Goal: Task Accomplishment & Management: Manage account settings

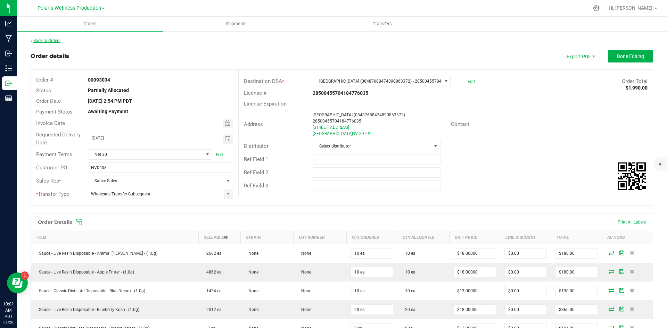
click at [48, 39] on link "Back to Orders" at bounding box center [46, 40] width 30 height 5
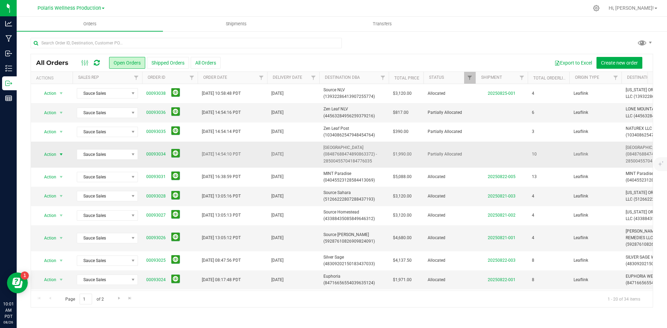
click at [56, 156] on span "Action" at bounding box center [47, 155] width 19 height 10
click at [444, 58] on div "Export to Excel Create new order" at bounding box center [434, 63] width 427 height 12
click at [156, 156] on link "00093034" at bounding box center [155, 154] width 19 height 7
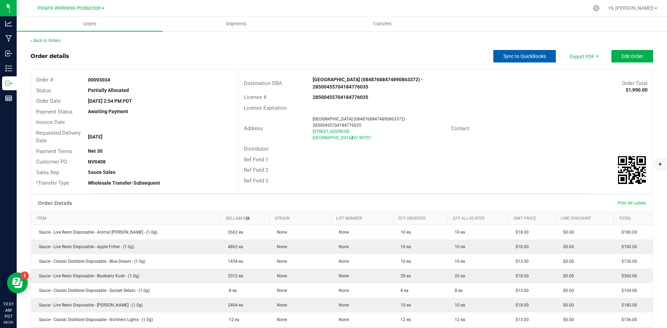
click at [536, 56] on span "Sync to QuickBooks" at bounding box center [524, 56] width 43 height 6
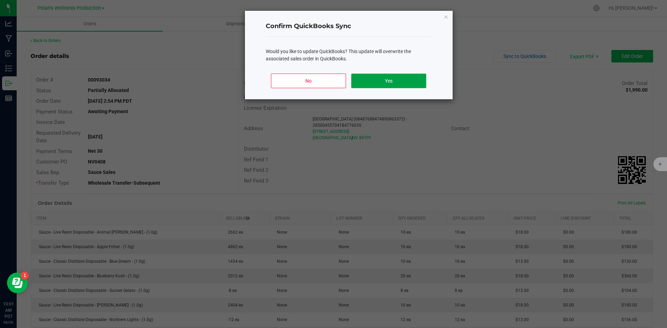
click at [407, 84] on button "Yes" at bounding box center [388, 81] width 75 height 15
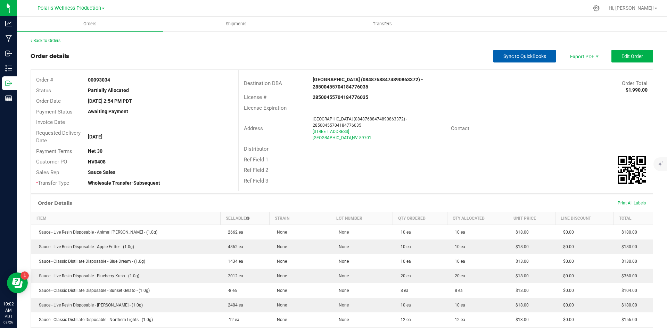
click at [535, 61] on button "Sync to QuickBooks" at bounding box center [524, 56] width 63 height 13
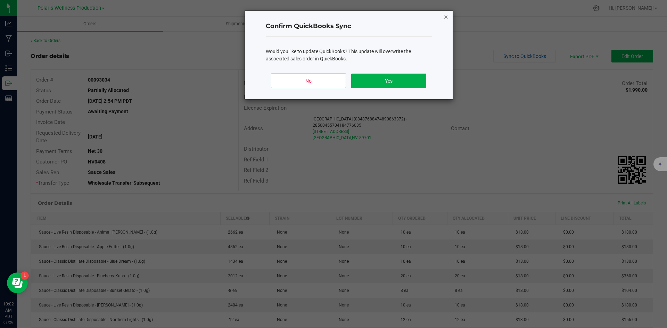
click at [445, 18] on icon "Close" at bounding box center [446, 17] width 5 height 8
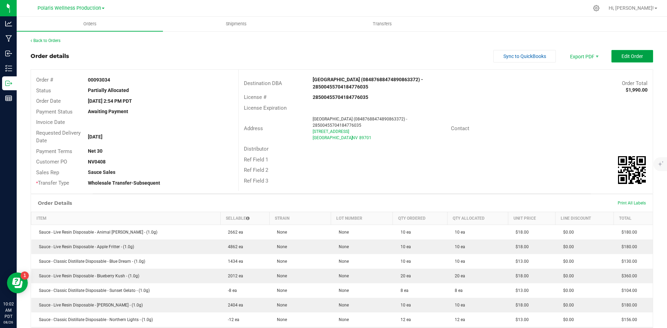
click at [621, 57] on span "Edit Order" at bounding box center [632, 56] width 22 height 6
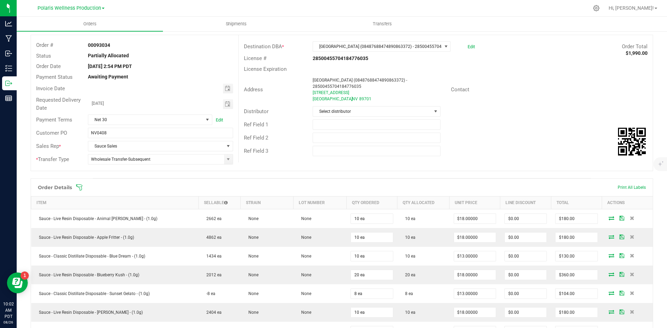
scroll to position [139, 0]
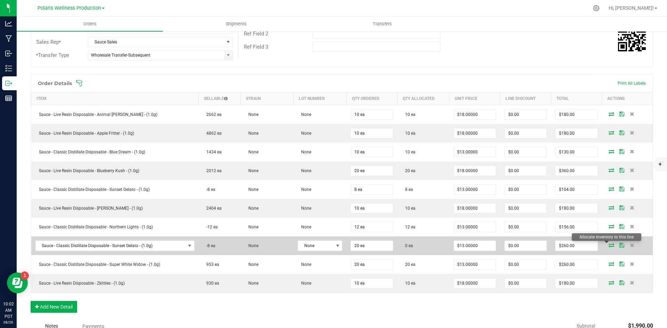
click at [609, 245] on icon at bounding box center [612, 245] width 6 height 4
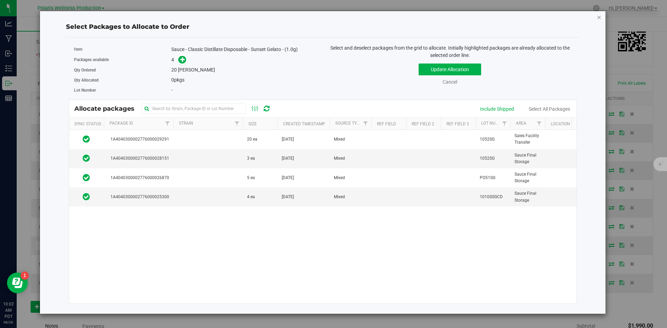
click at [598, 18] on icon "button" at bounding box center [599, 17] width 5 height 8
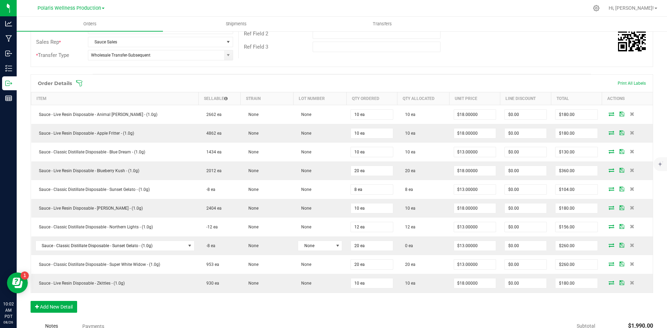
scroll to position [0, 0]
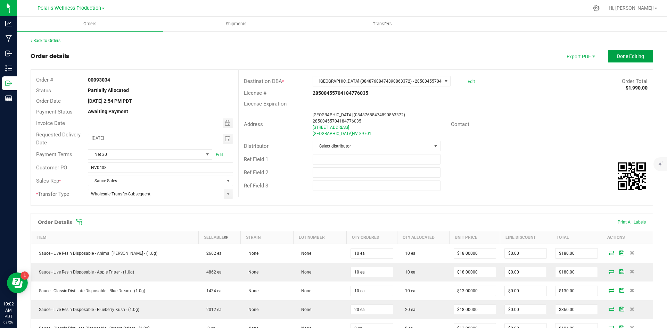
click at [634, 57] on span "Done Editing" at bounding box center [630, 56] width 27 height 6
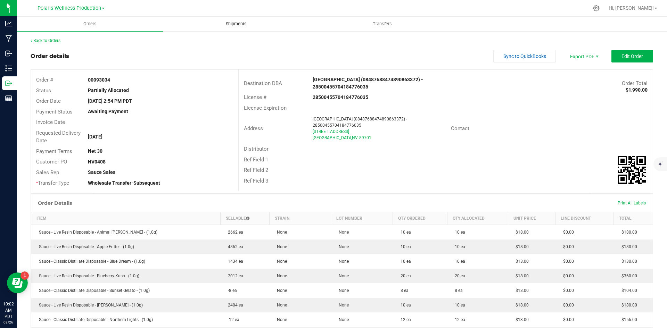
click at [251, 24] on span "Shipments" at bounding box center [236, 24] width 40 height 6
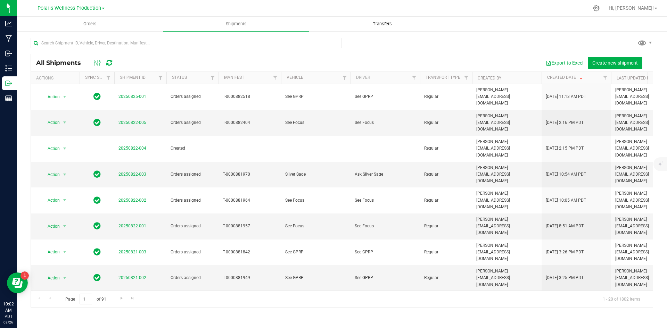
click at [389, 26] on span "Transfers" at bounding box center [382, 24] width 38 height 6
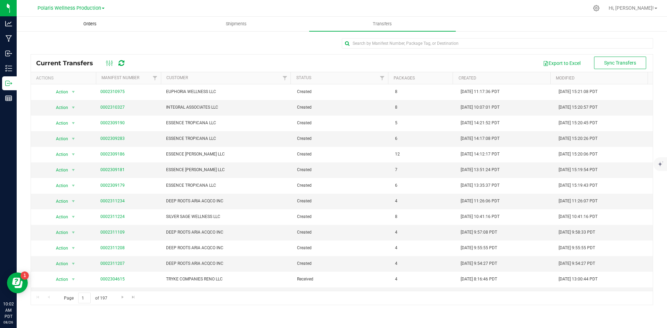
click at [110, 24] on uib-tab-heading "Orders" at bounding box center [90, 24] width 146 height 14
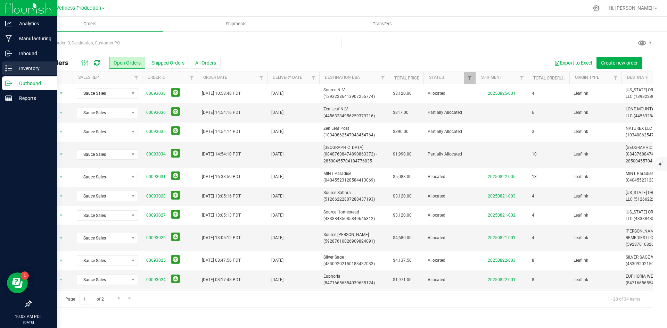
click at [34, 68] on p "Inventory" at bounding box center [33, 68] width 42 height 8
click at [35, 66] on p "Inventory" at bounding box center [33, 68] width 42 height 8
click at [10, 68] on icon at bounding box center [8, 68] width 7 height 7
click at [12, 72] on div "Inventory" at bounding box center [29, 68] width 55 height 14
click at [20, 40] on p "Manufacturing" at bounding box center [33, 38] width 42 height 8
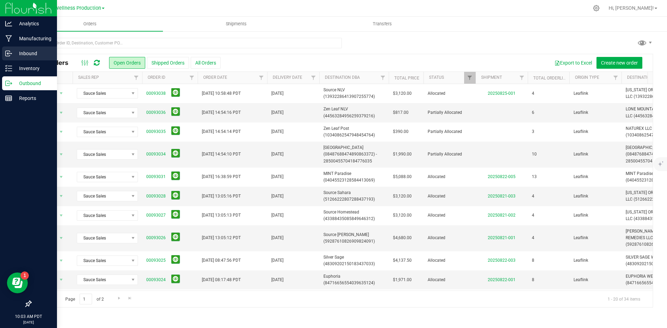
click at [20, 55] on p "Inbound" at bounding box center [33, 53] width 42 height 8
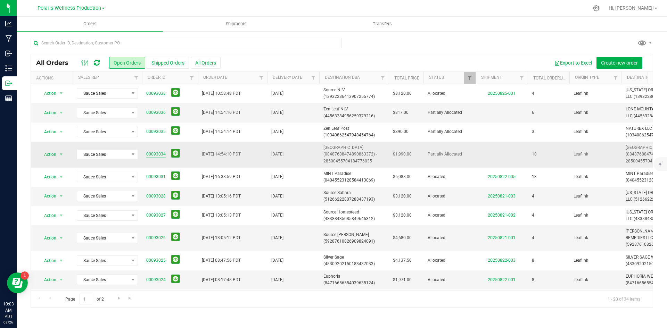
click at [155, 154] on link "00093034" at bounding box center [155, 154] width 19 height 7
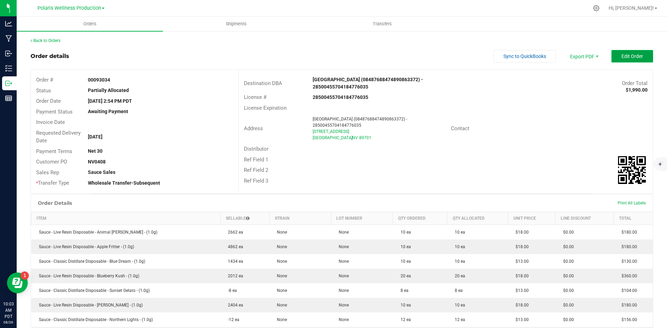
click at [611, 56] on button "Edit Order" at bounding box center [632, 56] width 42 height 13
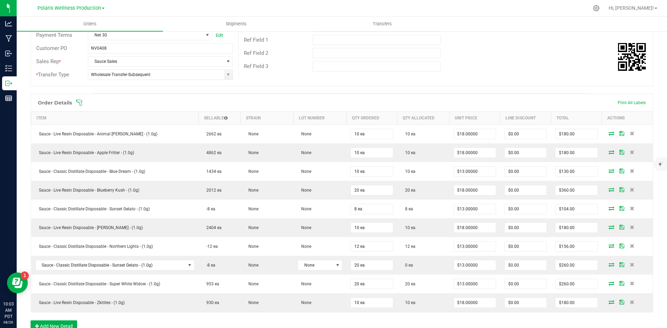
scroll to position [139, 0]
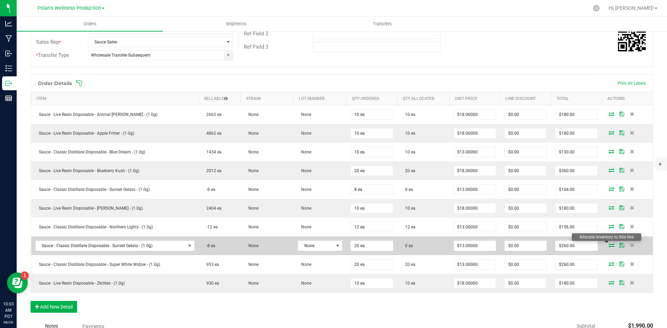
click at [609, 245] on icon at bounding box center [612, 245] width 6 height 4
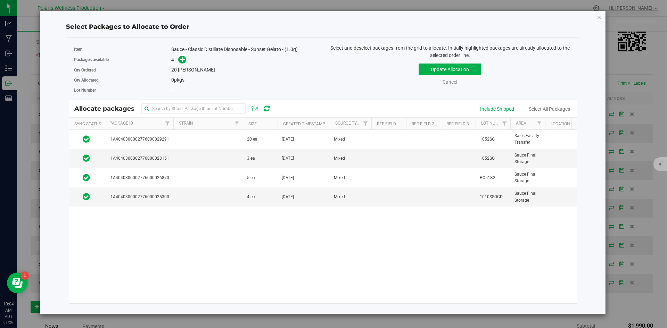
click at [600, 18] on icon "button" at bounding box center [599, 17] width 5 height 8
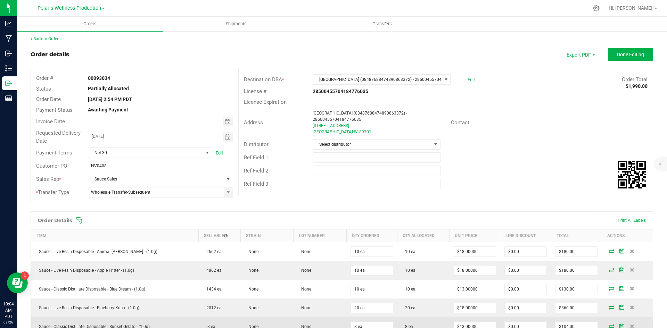
scroll to position [0, 0]
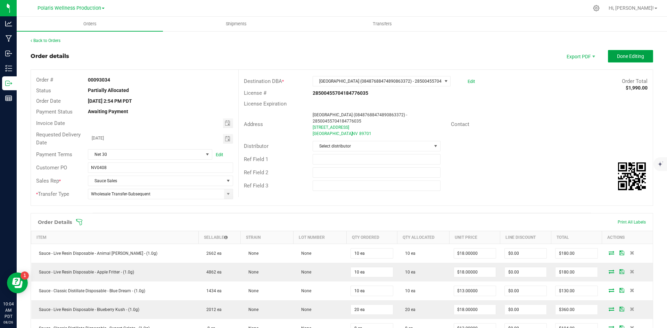
click at [628, 56] on span "Done Editing" at bounding box center [630, 56] width 27 height 6
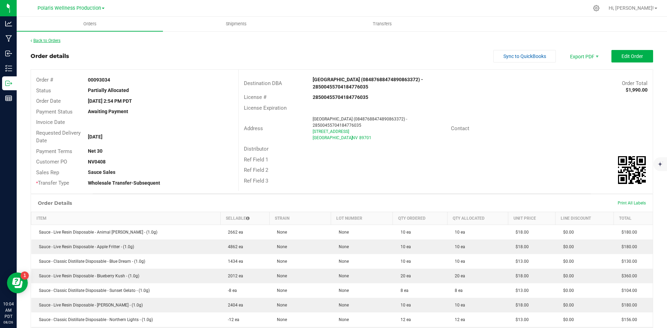
click at [60, 39] on link "Back to Orders" at bounding box center [46, 40] width 30 height 5
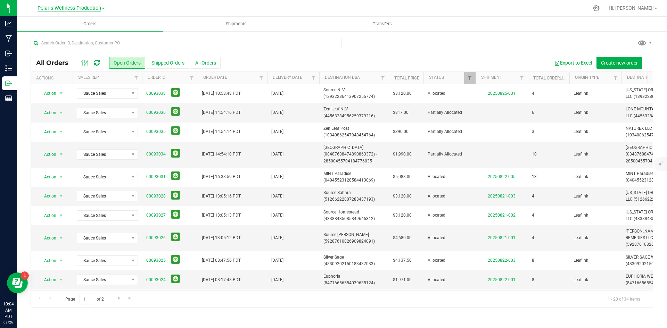
click at [99, 9] on span "Polaris Wellness Production" at bounding box center [70, 8] width 64 height 6
click at [157, 10] on div at bounding box center [356, 8] width 464 height 14
drag, startPoint x: 344, startPoint y: 62, endPoint x: 501, endPoint y: 50, distance: 157.5
click at [501, 50] on div at bounding box center [342, 46] width 622 height 16
click at [470, 77] on span "Filter" at bounding box center [470, 78] width 6 height 6
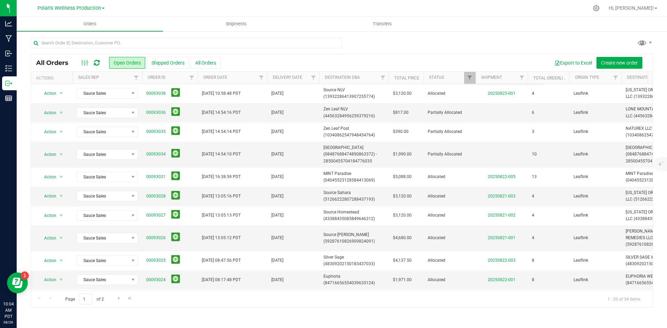
click at [482, 54] on div "All Orders Open Orders Shipped Orders All Orders Export to Excel Create new ord…" at bounding box center [342, 181] width 622 height 254
click at [437, 79] on link "Status" at bounding box center [436, 77] width 15 height 5
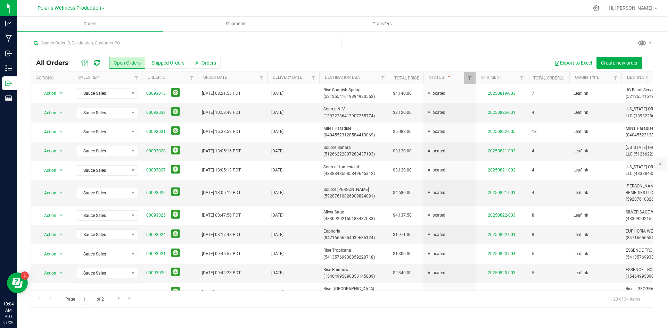
click at [443, 58] on div "Export to Excel Create new order" at bounding box center [434, 63] width 427 height 12
click at [436, 78] on link "Status" at bounding box center [440, 77] width 23 height 5
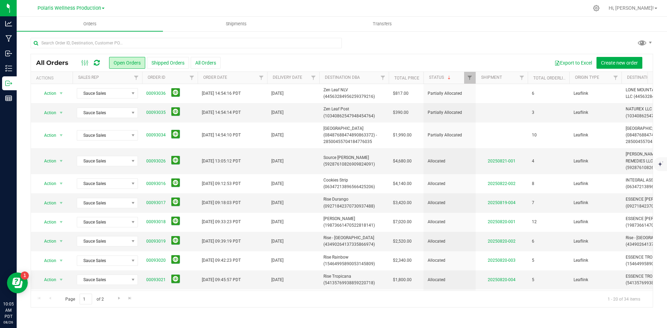
click at [99, 62] on icon at bounding box center [97, 62] width 6 height 7
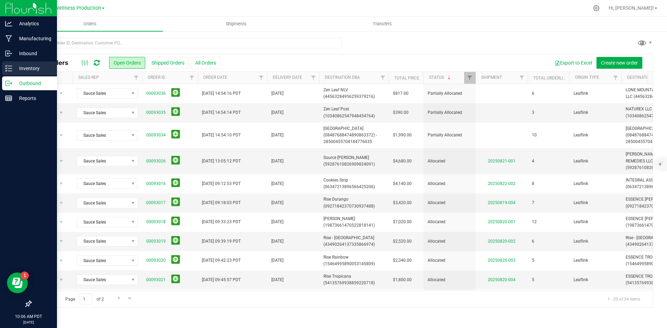
click at [18, 67] on p "Inventory" at bounding box center [33, 68] width 42 height 8
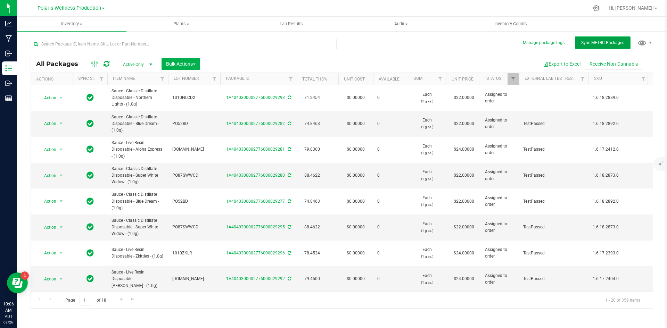
click at [613, 42] on span "Sync METRC Packages" at bounding box center [602, 42] width 43 height 5
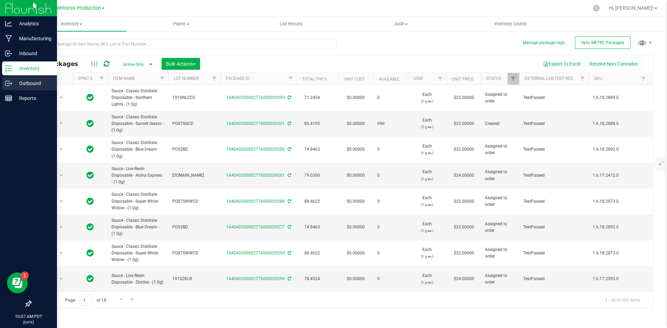
click at [15, 84] on p "Outbound" at bounding box center [33, 83] width 42 height 8
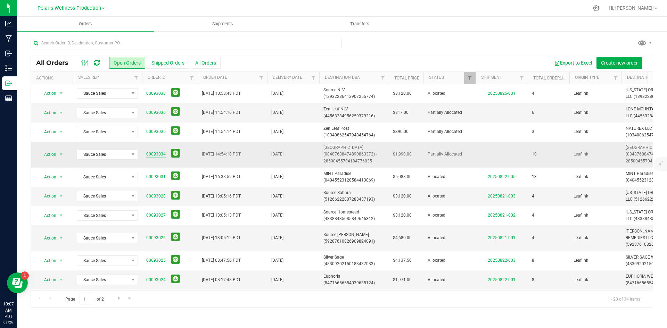
click at [158, 156] on link "00093034" at bounding box center [155, 154] width 19 height 7
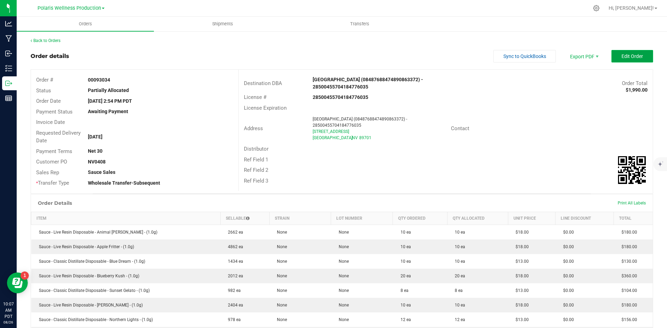
click at [622, 56] on span "Edit Order" at bounding box center [632, 56] width 22 height 6
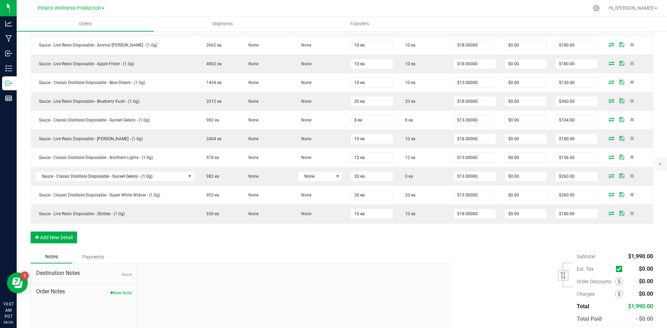
scroll to position [139, 0]
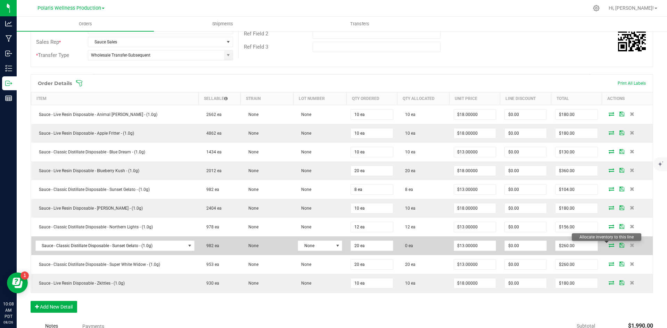
click at [609, 246] on icon at bounding box center [612, 245] width 6 height 4
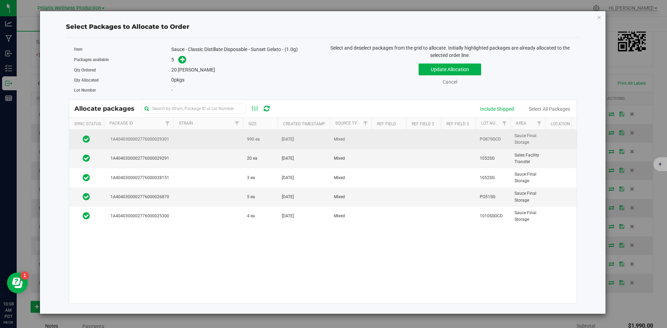
click at [215, 145] on td at bounding box center [207, 139] width 69 height 19
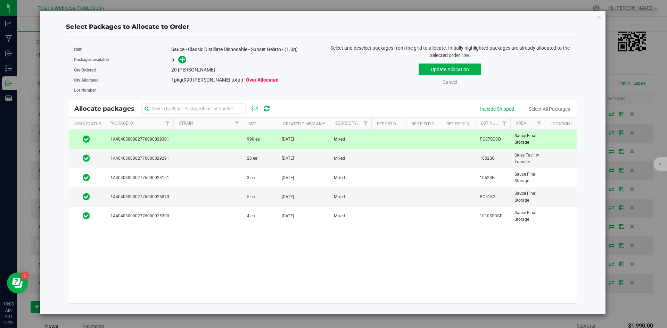
click at [215, 145] on td at bounding box center [207, 139] width 69 height 19
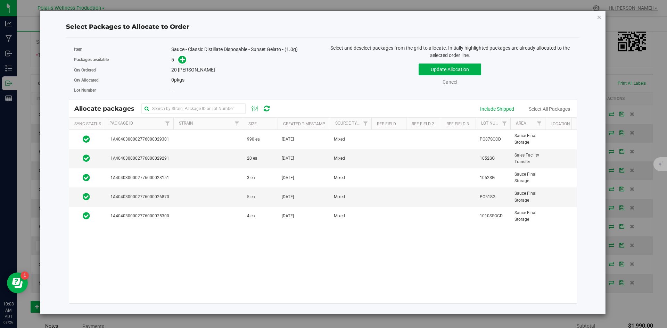
click at [599, 18] on icon "button" at bounding box center [599, 17] width 5 height 8
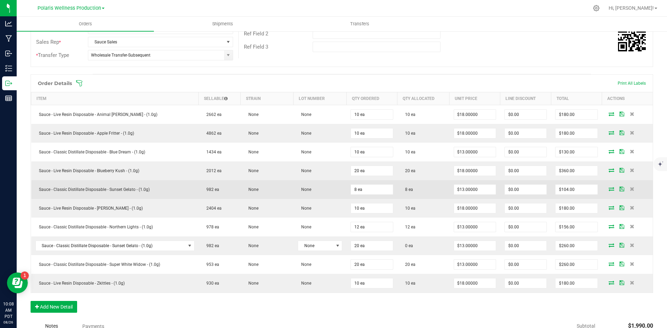
click at [609, 189] on icon at bounding box center [612, 189] width 6 height 4
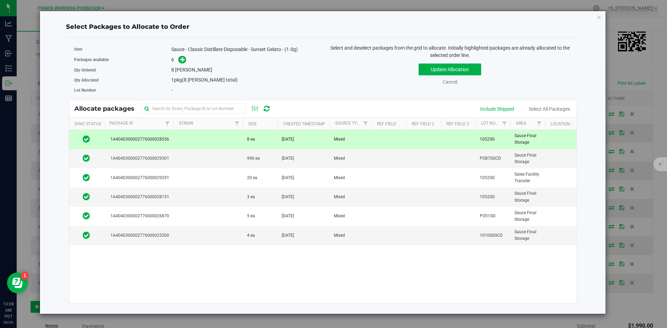
click at [235, 142] on td at bounding box center [207, 139] width 69 height 19
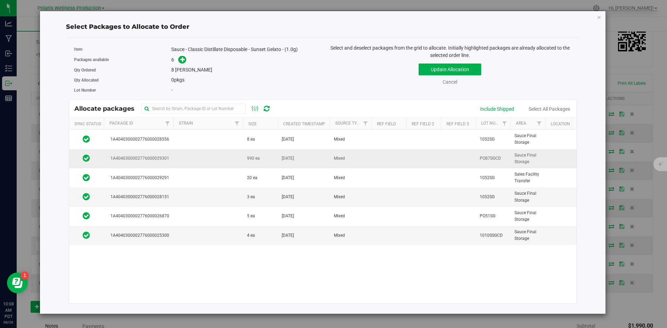
click at [228, 158] on td at bounding box center [207, 158] width 69 height 19
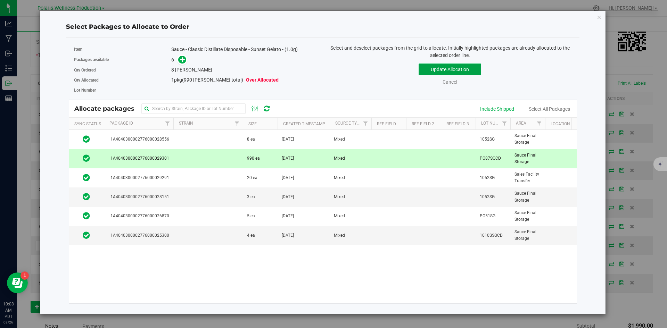
click at [437, 71] on button "Update Allocation" at bounding box center [450, 70] width 63 height 12
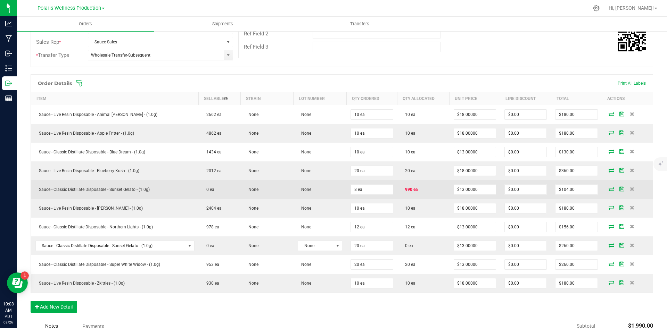
click at [609, 190] on icon at bounding box center [612, 189] width 6 height 4
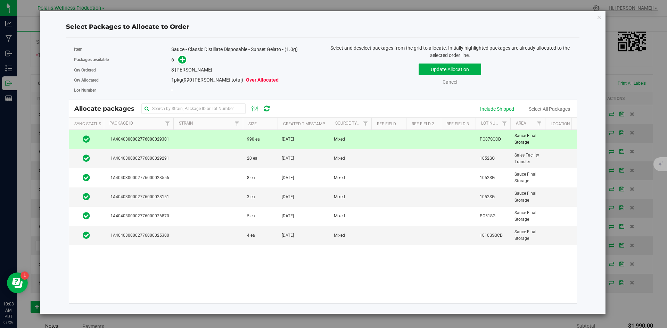
click at [261, 138] on td "990 ea" at bounding box center [260, 139] width 35 height 19
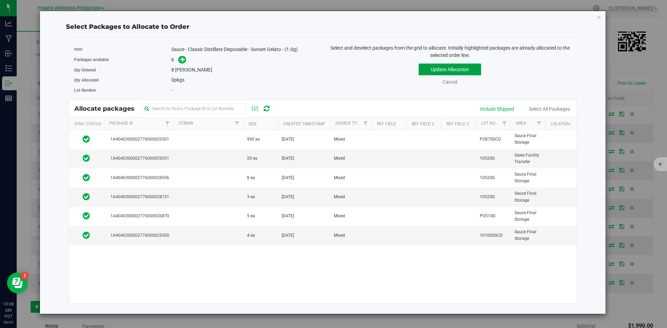
click at [433, 72] on button "Update Allocation" at bounding box center [450, 70] width 63 height 12
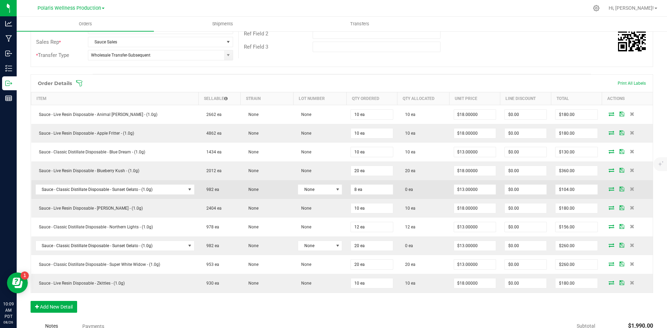
click at [609, 189] on icon at bounding box center [612, 189] width 6 height 4
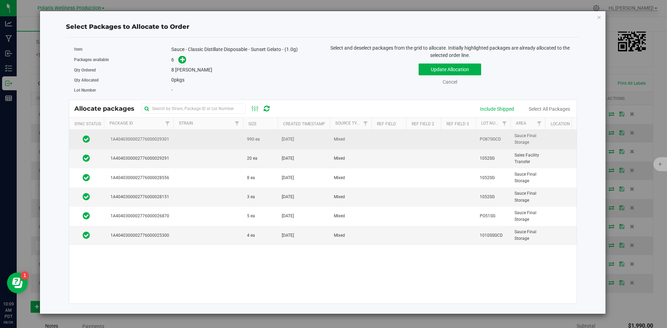
click at [235, 144] on td at bounding box center [207, 139] width 69 height 19
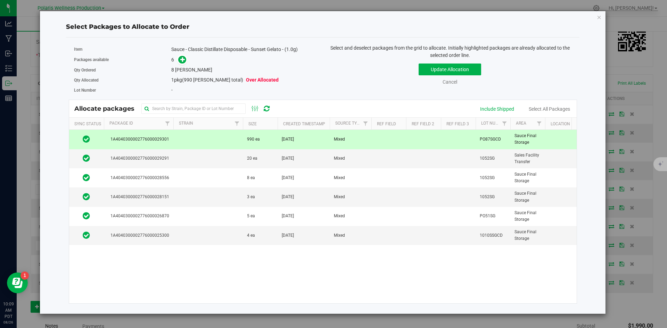
click at [235, 144] on td at bounding box center [207, 139] width 69 height 19
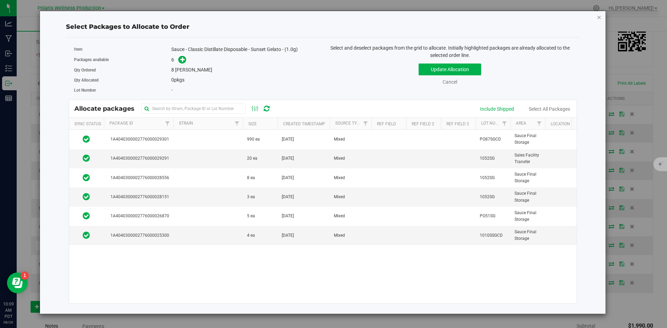
click at [597, 19] on icon "button" at bounding box center [599, 17] width 5 height 8
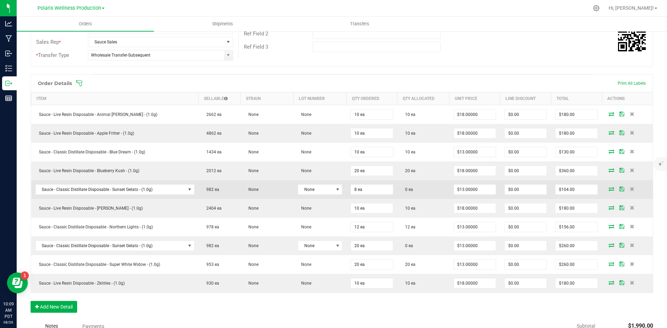
click at [609, 188] on icon at bounding box center [612, 189] width 6 height 4
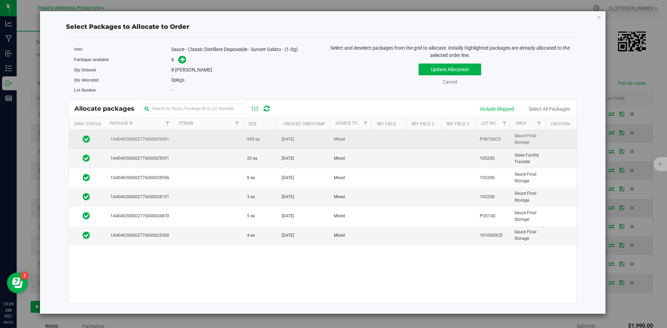
click at [230, 138] on td at bounding box center [207, 139] width 69 height 19
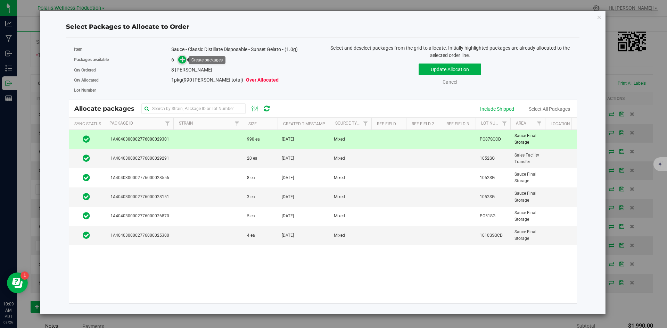
click at [183, 60] on icon at bounding box center [182, 59] width 5 height 5
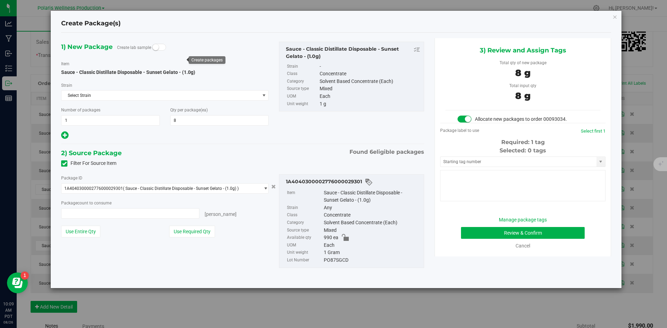
type input "8 ea"
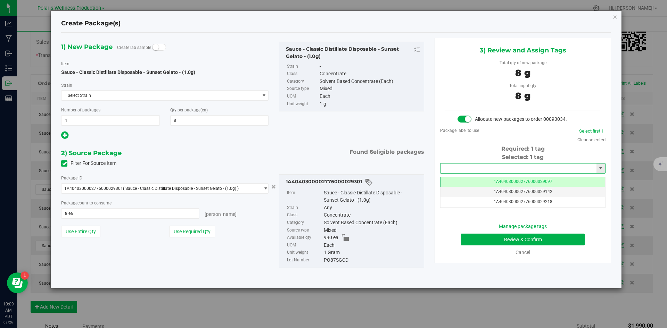
click at [478, 169] on input "text" at bounding box center [518, 169] width 156 height 10
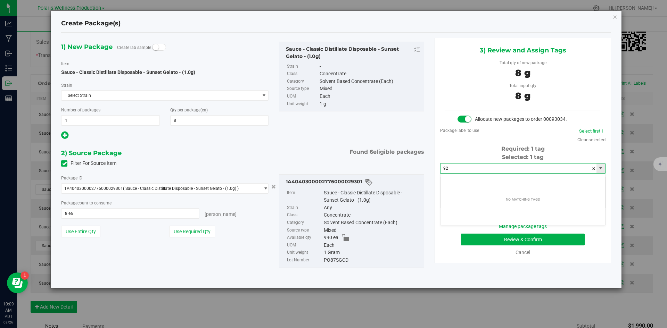
type input "9"
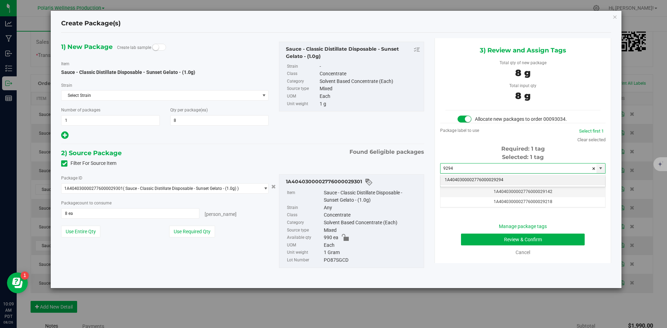
click at [478, 177] on li "1A4040300002776000029294" at bounding box center [522, 180] width 165 height 10
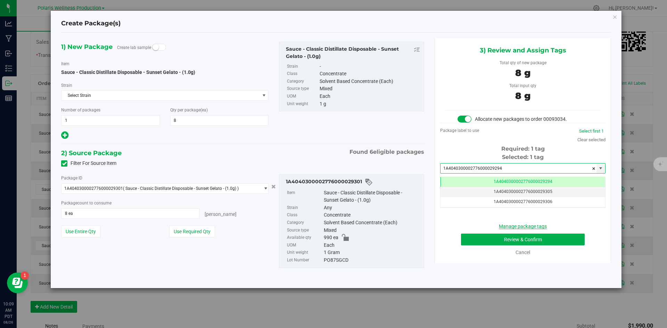
scroll to position [0, 0]
type input "1A4040300002776000029294"
click at [498, 240] on button "Review & Confirm" at bounding box center [523, 240] width 124 height 12
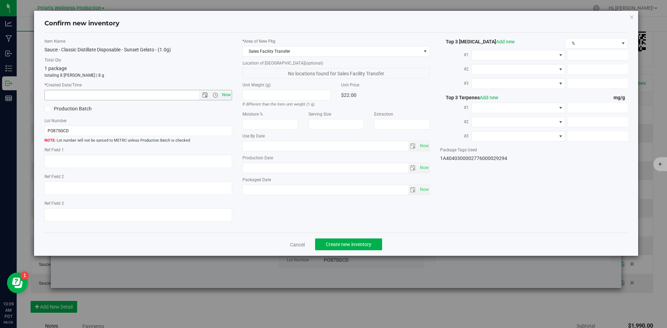
click at [225, 96] on span "Now" at bounding box center [226, 95] width 12 height 10
type input "[DATE] 10:09 AM"
click at [375, 240] on button "Create new inventory" at bounding box center [348, 245] width 67 height 12
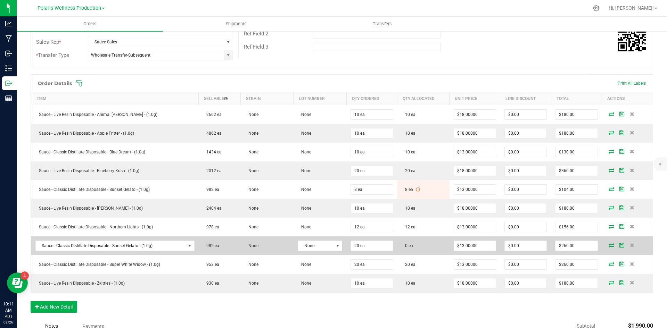
click at [609, 247] on icon at bounding box center [612, 245] width 6 height 4
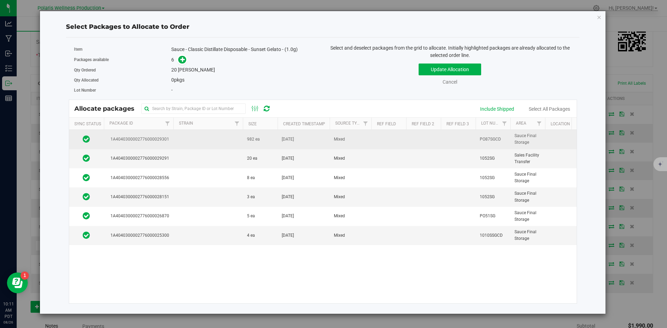
click at [211, 134] on td at bounding box center [207, 139] width 69 height 19
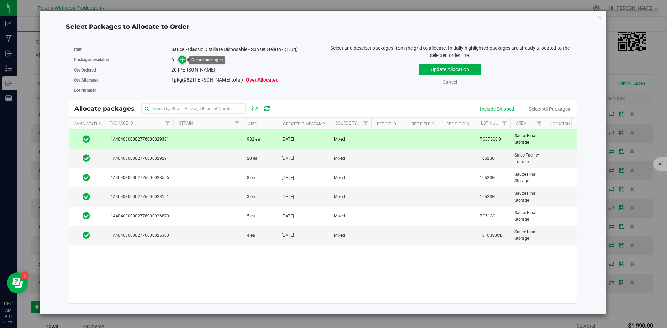
click at [184, 60] on icon at bounding box center [182, 59] width 5 height 5
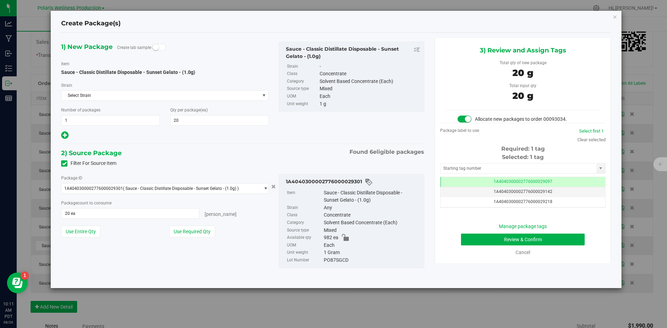
scroll to position [0, 0]
click at [468, 169] on input "text" at bounding box center [518, 169] width 156 height 10
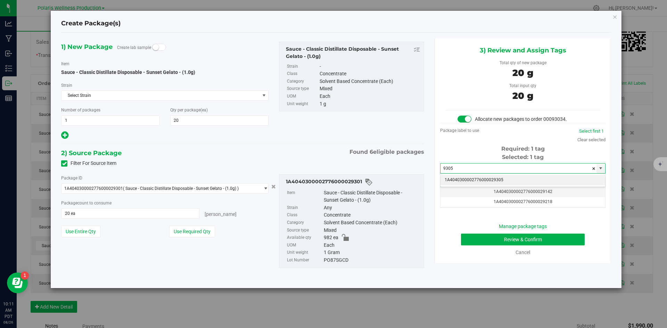
click at [462, 181] on li "1A4040300002776000029305" at bounding box center [522, 180] width 165 height 10
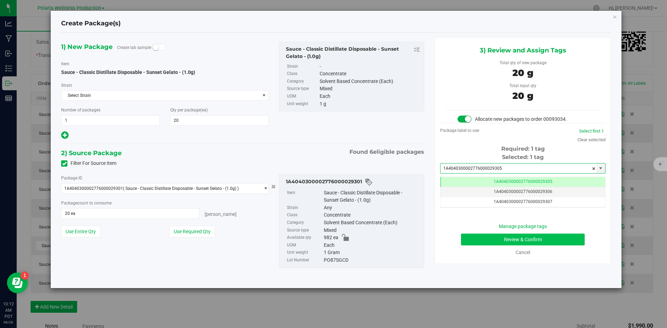
type input "1A4040300002776000029305"
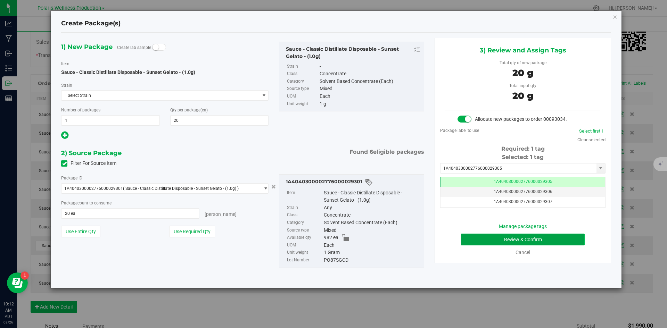
click at [470, 237] on button "Review & Confirm" at bounding box center [523, 240] width 124 height 12
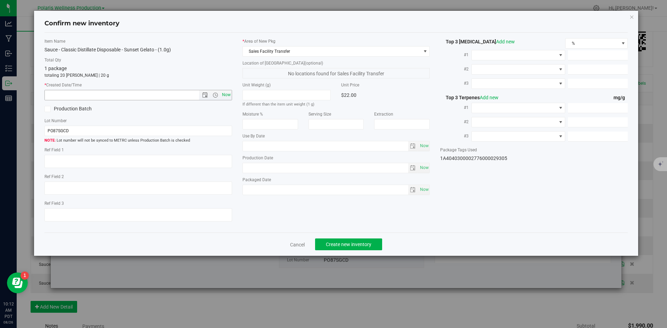
click at [225, 92] on span "Now" at bounding box center [226, 95] width 12 height 10
type input "[DATE] 10:12 AM"
click at [376, 240] on button "Create new inventory" at bounding box center [348, 245] width 67 height 12
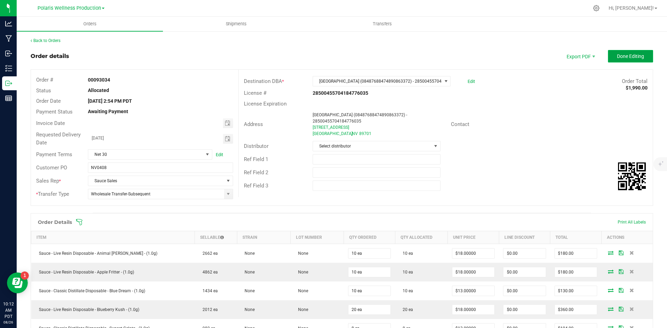
click at [639, 54] on span "Done Editing" at bounding box center [630, 56] width 27 height 6
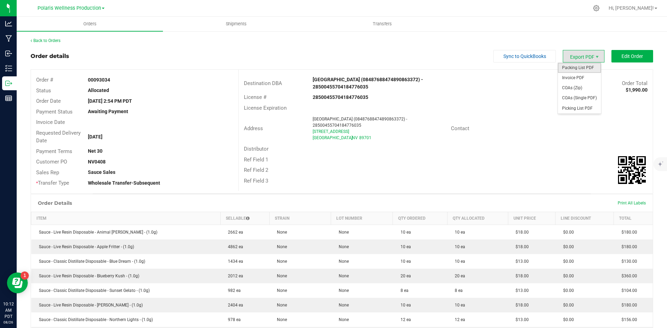
click at [581, 66] on span "Packing List PDF" at bounding box center [579, 68] width 43 height 10
click at [44, 44] on div "Back to Orders Order details Sync to QuickBooks Export PDF Edit Order Order # 0…" at bounding box center [342, 262] width 622 height 448
click at [46, 40] on link "Back to Orders" at bounding box center [46, 40] width 30 height 5
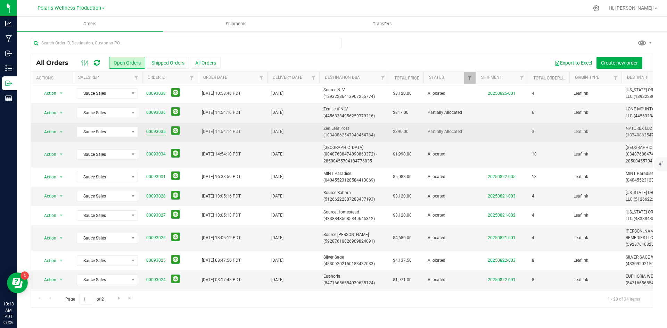
click at [161, 130] on link "00093035" at bounding box center [155, 132] width 19 height 7
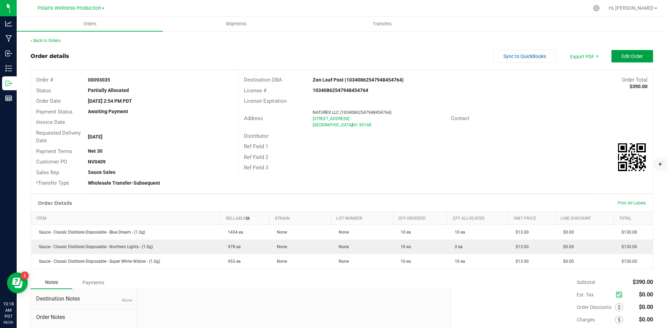
click at [626, 55] on span "Edit Order" at bounding box center [632, 56] width 22 height 6
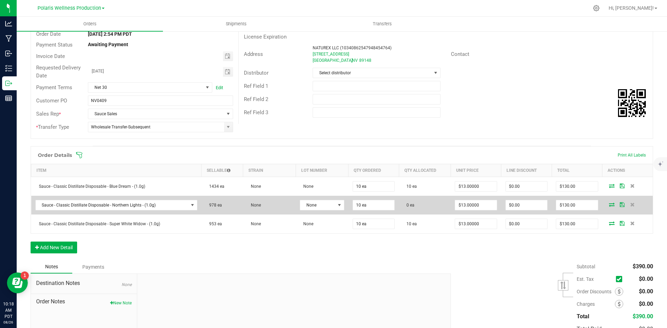
scroll to position [69, 0]
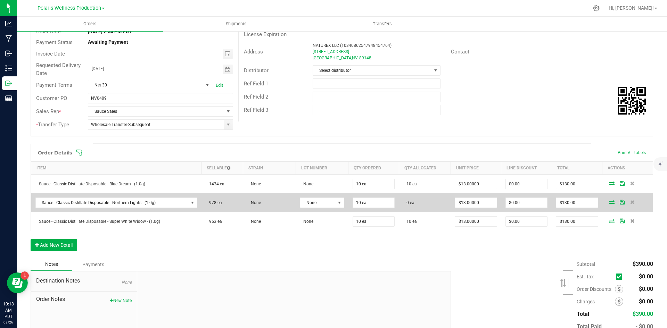
click at [609, 203] on icon at bounding box center [612, 202] width 6 height 4
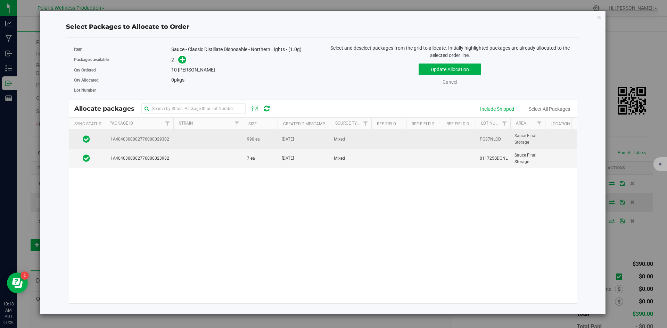
click at [215, 142] on td at bounding box center [207, 139] width 69 height 19
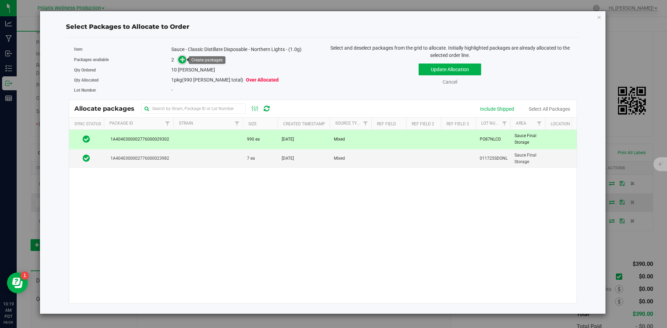
click at [180, 61] on icon at bounding box center [182, 59] width 5 height 5
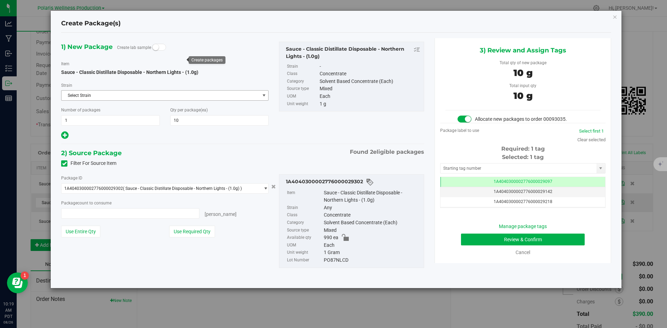
type input "10 ea"
click at [493, 165] on input "text" at bounding box center [518, 169] width 156 height 10
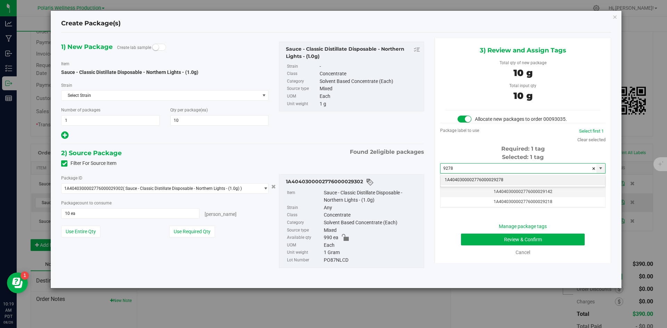
click at [485, 178] on li "1A4040300002776000029278" at bounding box center [522, 180] width 165 height 10
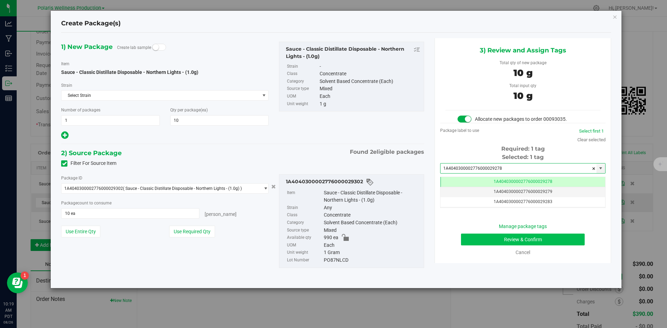
type input "1A4040300002776000029278"
click at [525, 238] on button "Review & Confirm" at bounding box center [523, 240] width 124 height 12
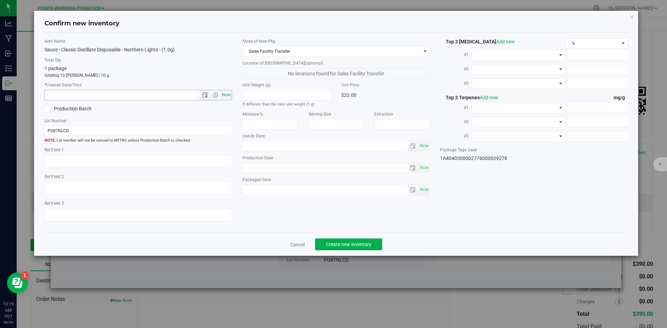
click at [227, 96] on span "Now" at bounding box center [226, 95] width 12 height 10
type input "[DATE] 10:19 AM"
click at [346, 245] on span "Create new inventory" at bounding box center [349, 245] width 46 height 6
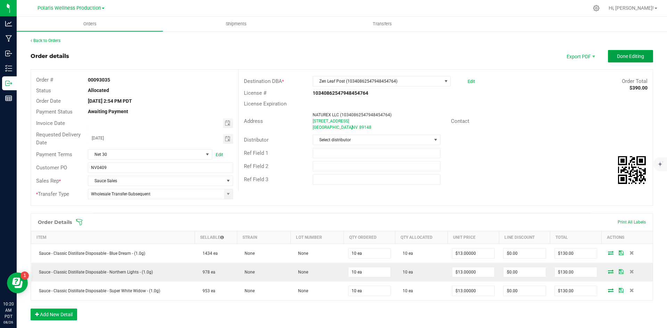
click at [632, 55] on span "Done Editing" at bounding box center [630, 56] width 27 height 6
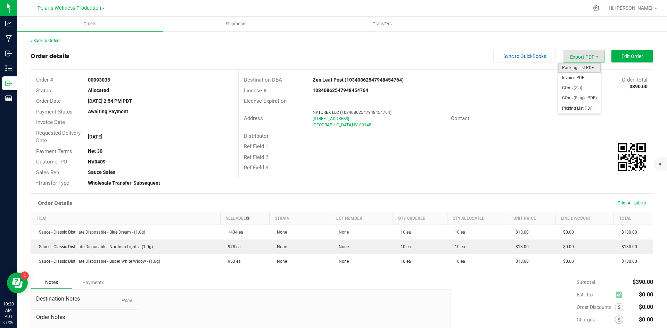
click at [576, 71] on span "Packing List PDF" at bounding box center [579, 68] width 43 height 10
click at [58, 40] on link "Back to Orders" at bounding box center [46, 40] width 30 height 5
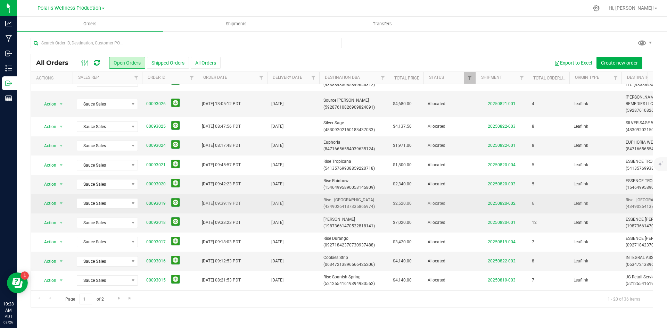
scroll to position [174, 0]
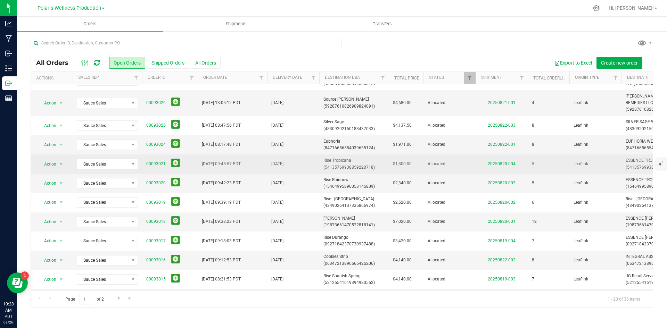
click at [156, 163] on link "00093021" at bounding box center [155, 164] width 19 height 7
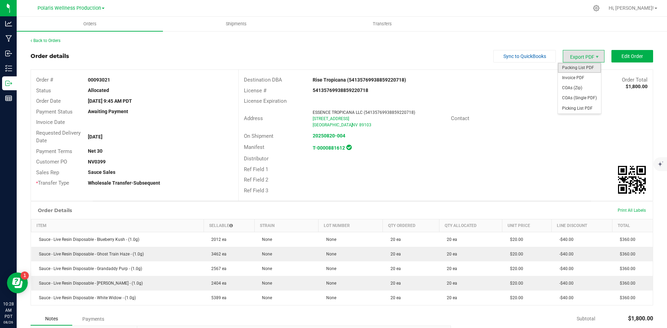
click at [577, 67] on span "Packing List PDF" at bounding box center [579, 68] width 43 height 10
click at [44, 39] on link "Back to Orders" at bounding box center [46, 40] width 30 height 5
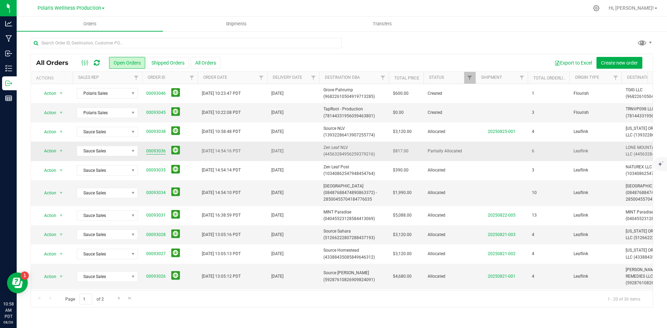
click at [161, 150] on link "00093036" at bounding box center [155, 151] width 19 height 7
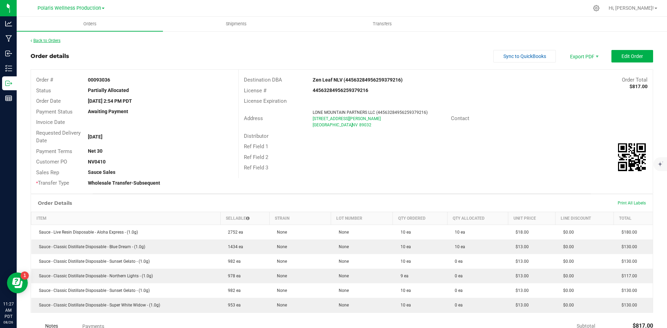
click at [47, 41] on link "Back to Orders" at bounding box center [46, 40] width 30 height 5
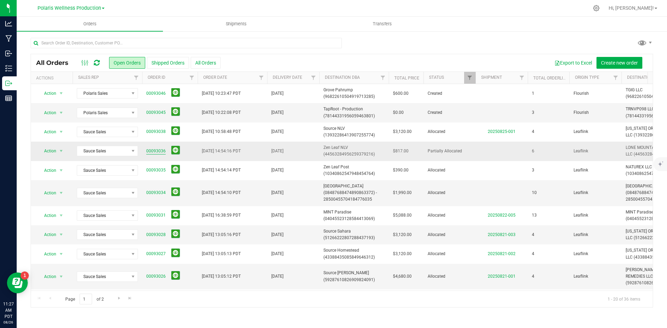
click at [152, 151] on link "00093036" at bounding box center [155, 151] width 19 height 7
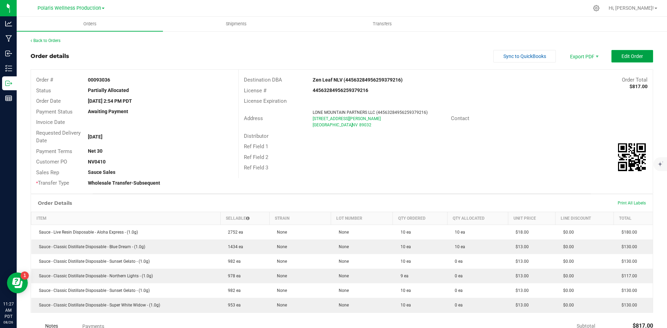
click at [621, 58] on span "Edit Order" at bounding box center [632, 56] width 22 height 6
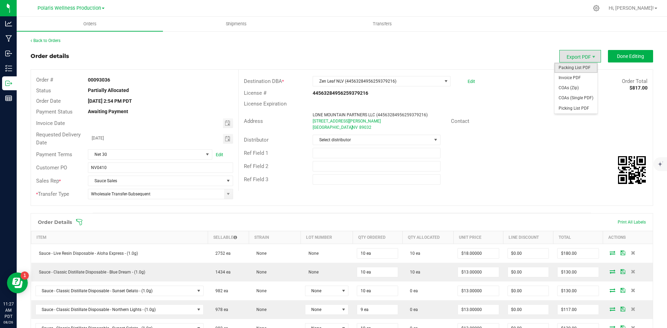
click at [580, 66] on span "Packing List PDF" at bounding box center [575, 68] width 43 height 10
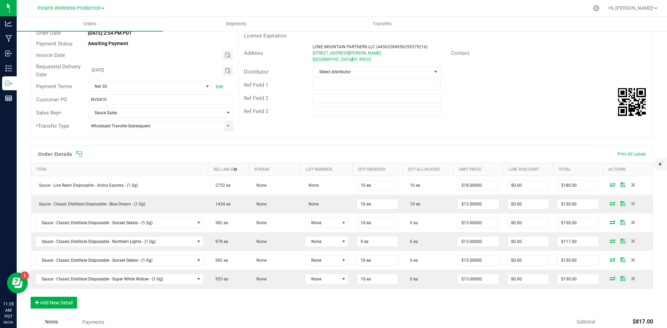
scroll to position [69, 0]
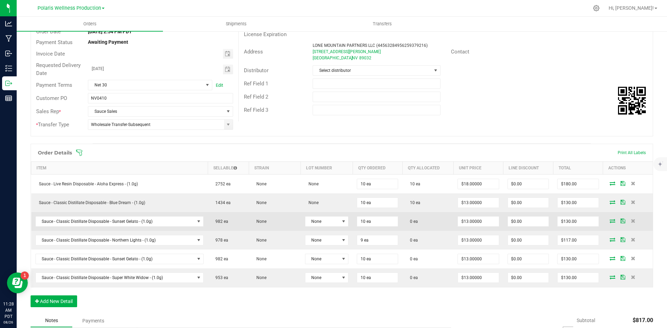
click at [610, 220] on icon at bounding box center [613, 221] width 6 height 4
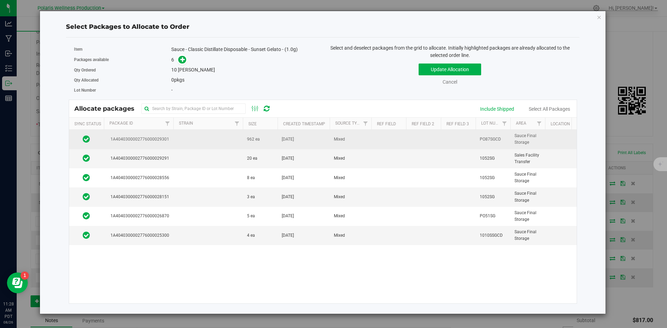
click at [224, 139] on td at bounding box center [207, 139] width 69 height 19
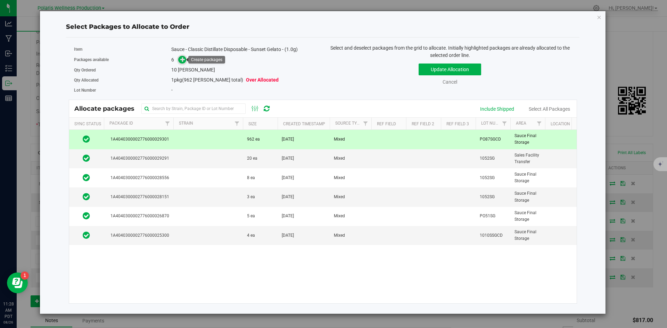
click at [184, 59] on icon at bounding box center [182, 59] width 5 height 5
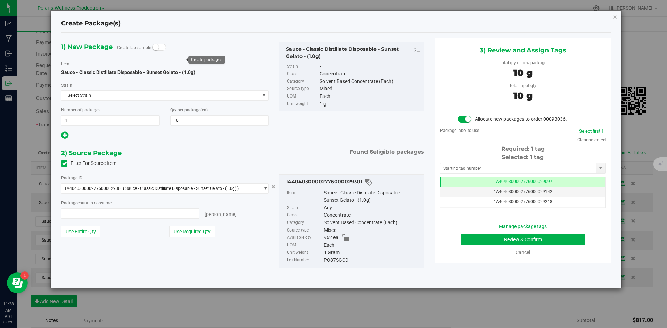
type input "10 ea"
click at [500, 170] on input "text" at bounding box center [518, 169] width 156 height 10
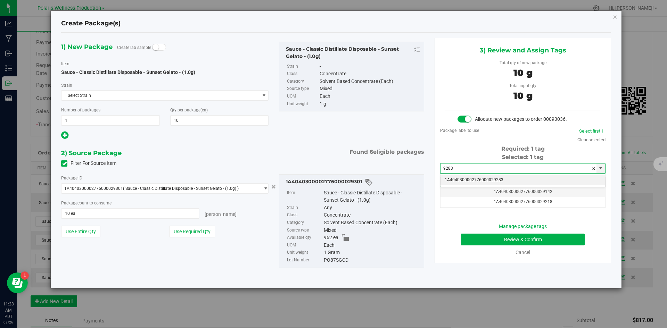
click at [491, 177] on li "1A4040300002776000029283" at bounding box center [522, 180] width 165 height 10
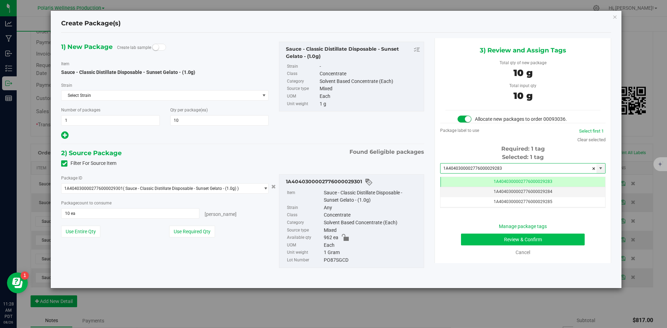
type input "1A4040300002776000029283"
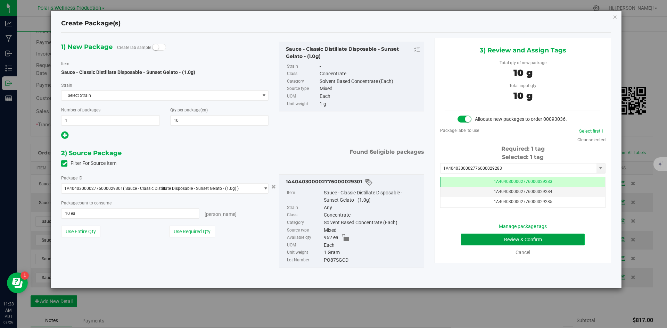
click at [476, 241] on button "Review & Confirm" at bounding box center [523, 240] width 124 height 12
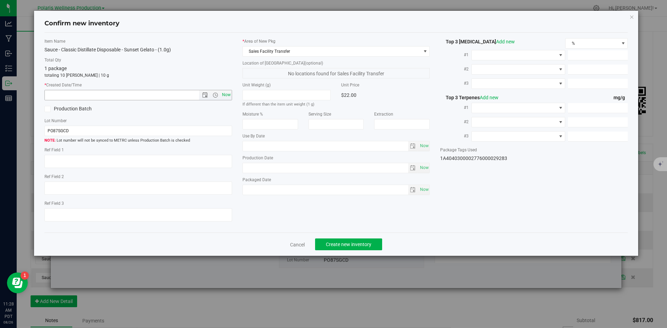
click at [225, 96] on span "Now" at bounding box center [226, 95] width 12 height 10
type input "[DATE] 11:28 AM"
click at [357, 241] on button "Create new inventory" at bounding box center [348, 245] width 67 height 12
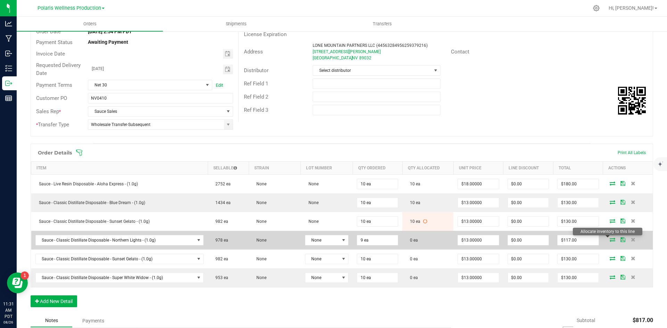
click at [610, 239] on icon at bounding box center [613, 240] width 6 height 4
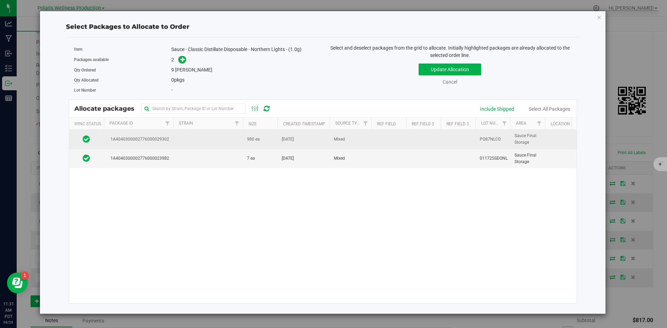
click at [199, 141] on td at bounding box center [207, 139] width 69 height 19
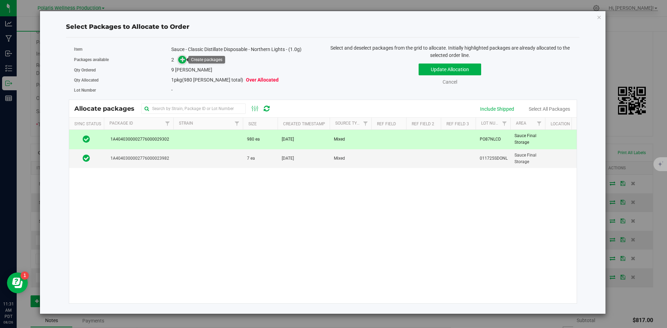
click at [180, 60] on icon at bounding box center [182, 59] width 5 height 5
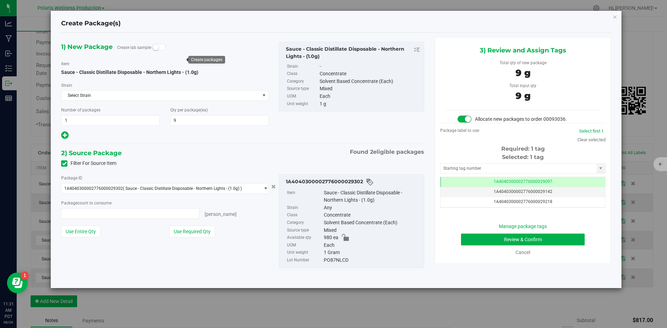
type input "9 ea"
click at [496, 166] on input "text" at bounding box center [518, 169] width 156 height 10
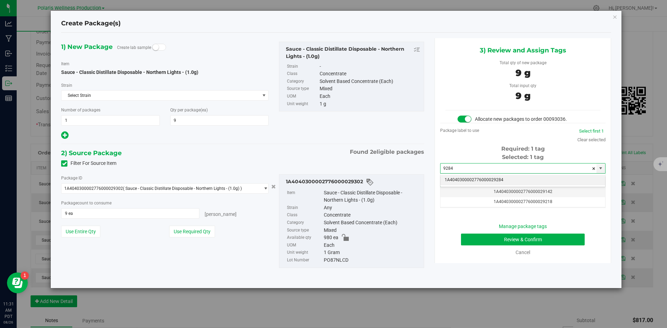
click at [464, 180] on li "1A4040300002776000029284" at bounding box center [522, 180] width 165 height 10
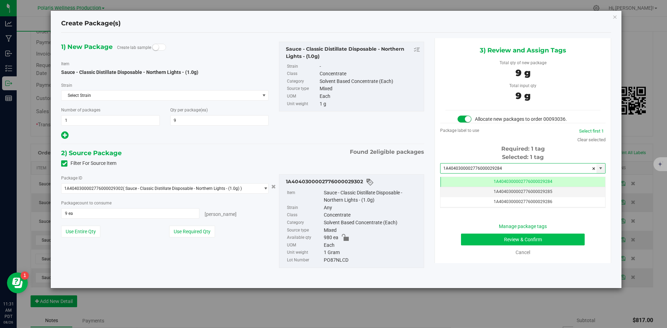
type input "1A4040300002776000029284"
click at [486, 234] on button "Review & Confirm" at bounding box center [523, 240] width 124 height 12
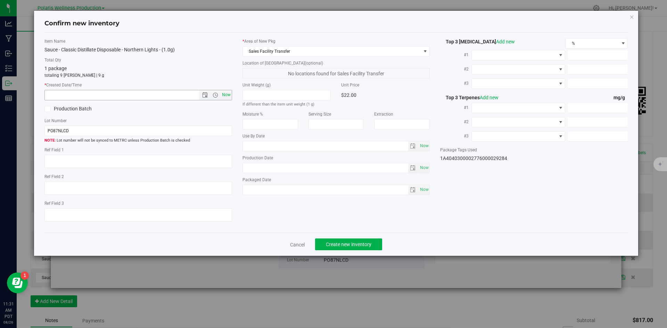
click at [229, 99] on span "Now" at bounding box center [226, 95] width 12 height 10
type input "[DATE] 11:31 AM"
click at [365, 245] on span "Create new inventory" at bounding box center [349, 245] width 46 height 6
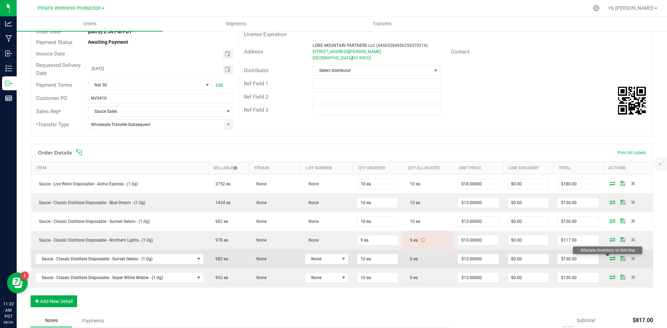
click at [610, 258] on icon at bounding box center [613, 258] width 6 height 4
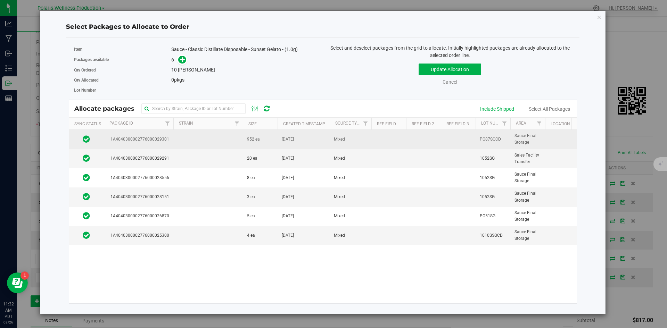
click at [220, 142] on td at bounding box center [207, 139] width 69 height 19
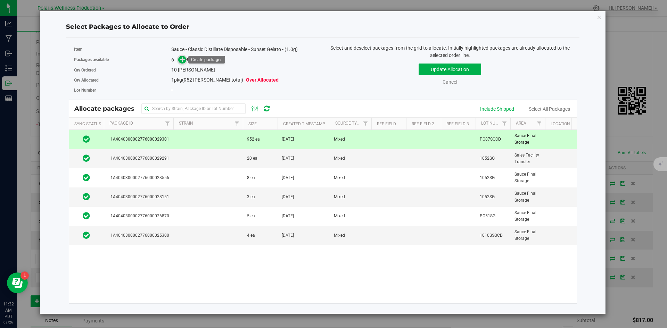
click at [182, 60] on icon at bounding box center [182, 59] width 5 height 5
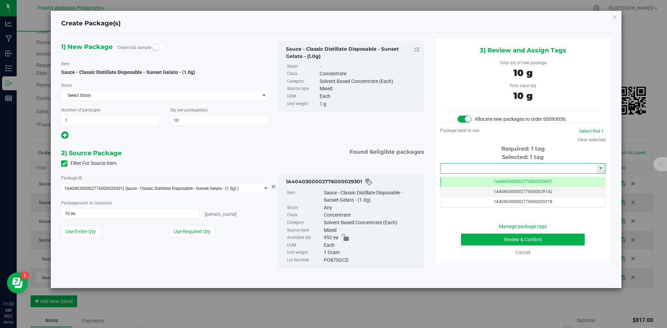
click at [479, 166] on input "text" at bounding box center [518, 169] width 156 height 10
click at [474, 180] on li "1A4040300002776000029285" at bounding box center [522, 180] width 165 height 10
type input "1A4040300002776000029285"
click at [472, 247] on div "Manage package tags Review & Confirm Cancel" at bounding box center [522, 239] width 155 height 33
click at [474, 242] on button "Review & Confirm" at bounding box center [523, 240] width 124 height 12
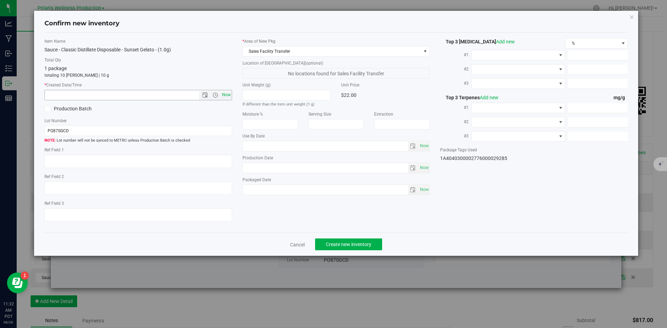
click at [226, 94] on span "Now" at bounding box center [226, 95] width 12 height 10
type input "[DATE] 11:32 AM"
click at [354, 241] on button "Create new inventory" at bounding box center [348, 245] width 67 height 12
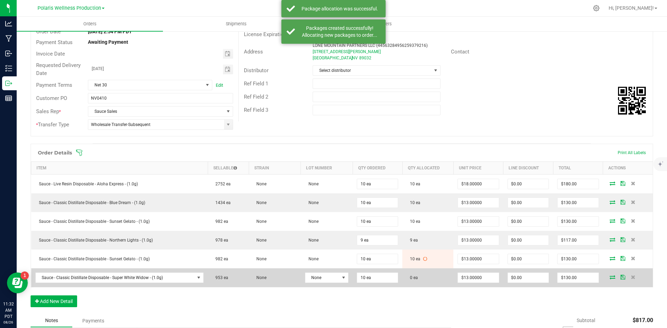
click at [607, 280] on td at bounding box center [628, 277] width 50 height 19
click at [610, 279] on icon at bounding box center [613, 277] width 6 height 4
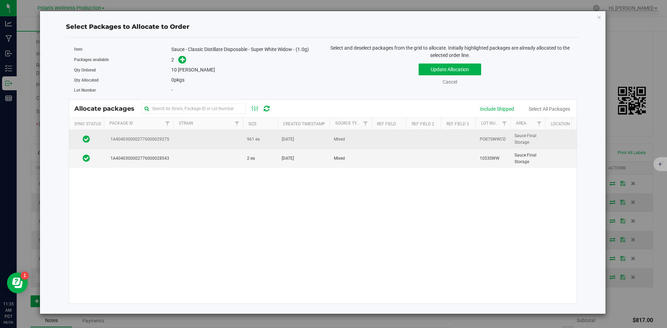
click at [212, 138] on td at bounding box center [207, 139] width 69 height 19
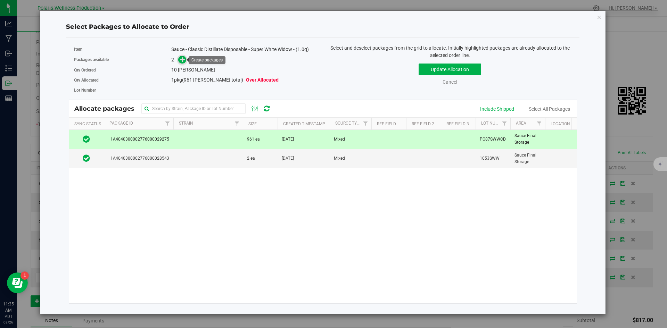
click at [184, 61] on icon at bounding box center [182, 59] width 5 height 5
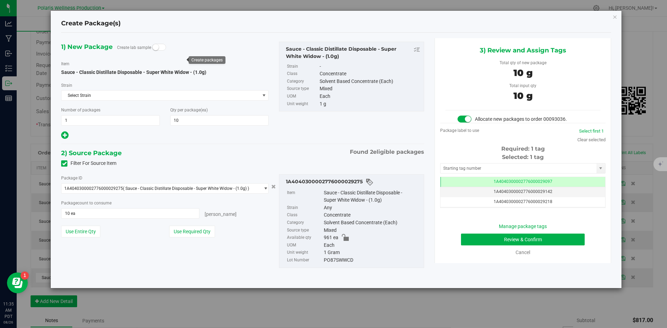
scroll to position [0, 0]
click at [476, 168] on input "text" at bounding box center [518, 169] width 156 height 10
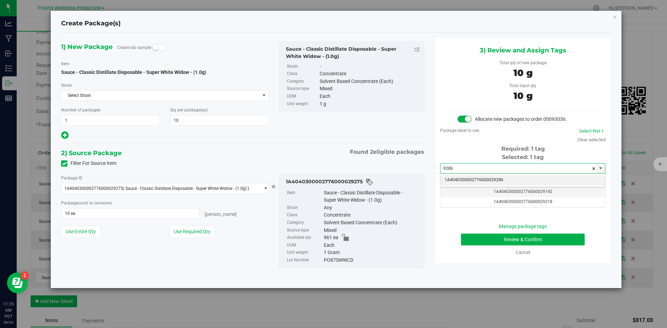
click at [480, 180] on li "1A4040300002776000029286" at bounding box center [522, 180] width 165 height 10
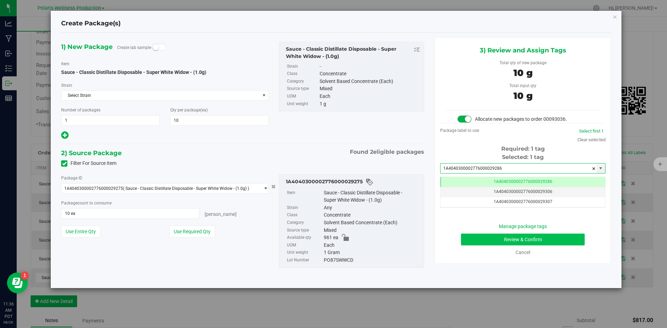
type input "1A4040300002776000029286"
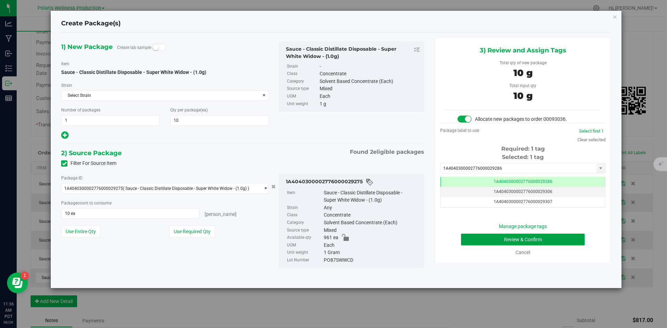
click at [486, 241] on button "Review & Confirm" at bounding box center [523, 240] width 124 height 12
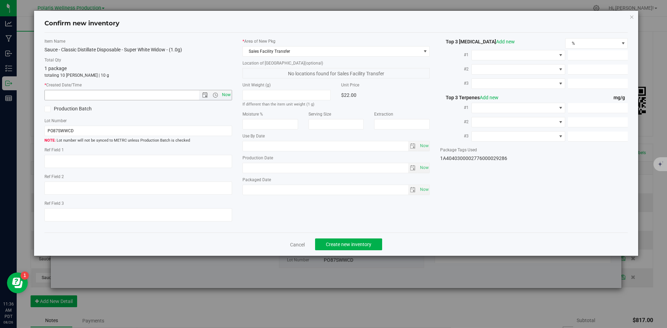
click at [224, 94] on span "Now" at bounding box center [226, 95] width 12 height 10
type input "[DATE] 11:36 AM"
click at [364, 245] on span "Create new inventory" at bounding box center [349, 245] width 46 height 6
